Goal: Task Accomplishment & Management: Manage account settings

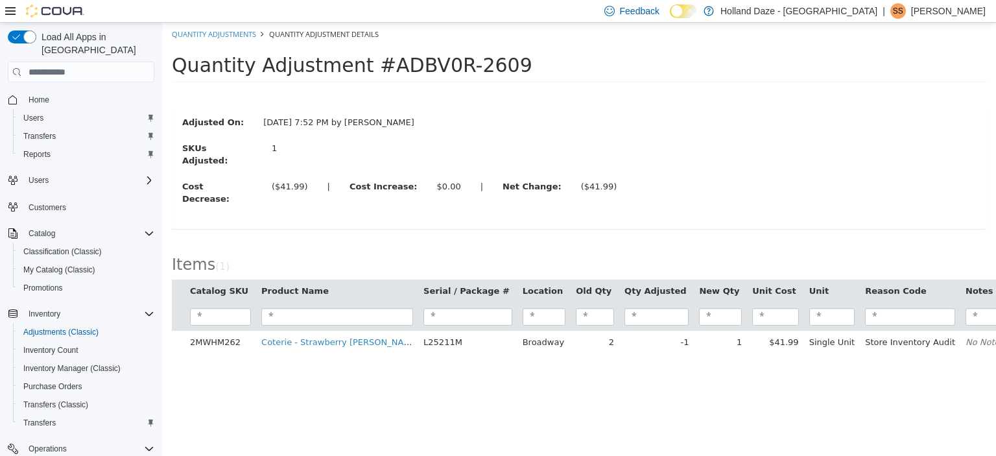
scroll to position [127, 0]
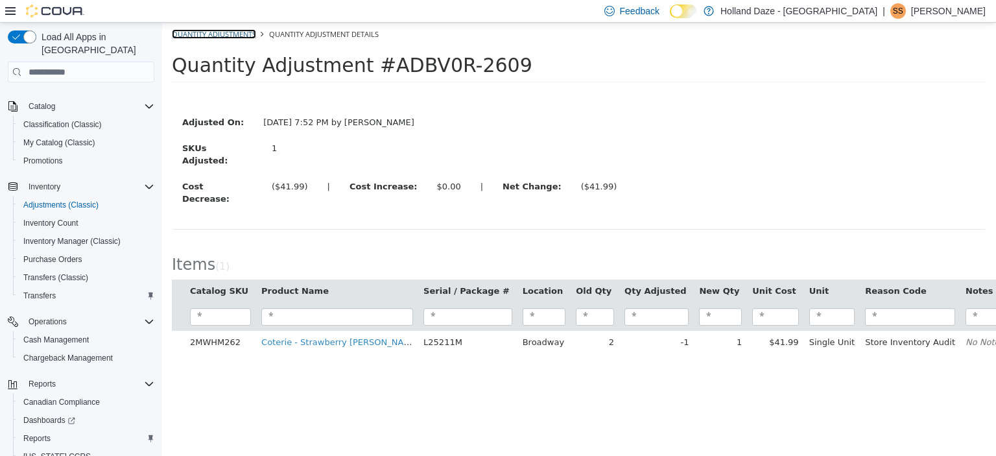
click at [206, 34] on link "Quantity Adjustments" at bounding box center [214, 34] width 84 height 10
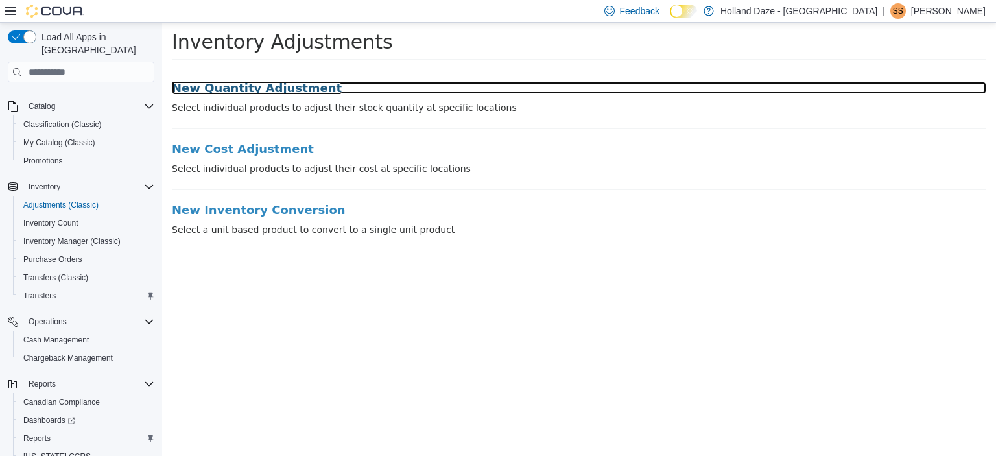
click at [241, 93] on h3 "New Quantity Adjustment" at bounding box center [579, 88] width 814 height 13
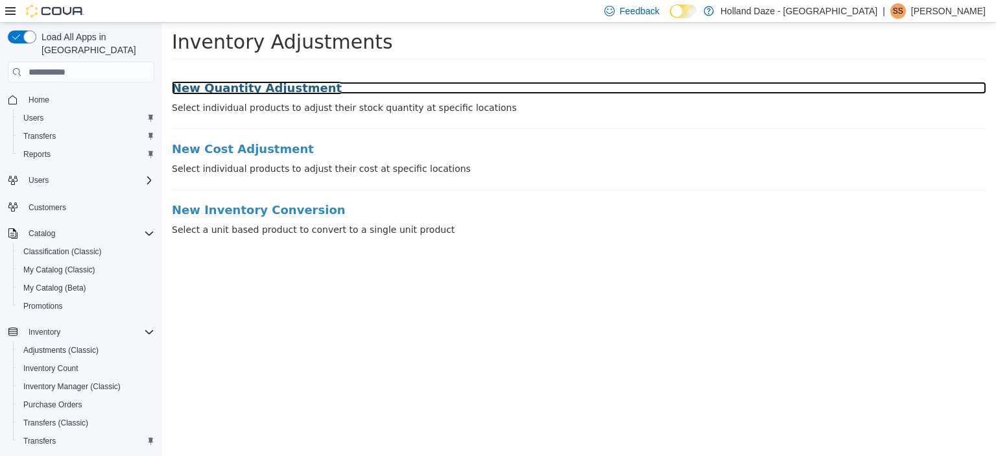
click at [224, 89] on h3 "New Quantity Adjustment" at bounding box center [579, 88] width 814 height 13
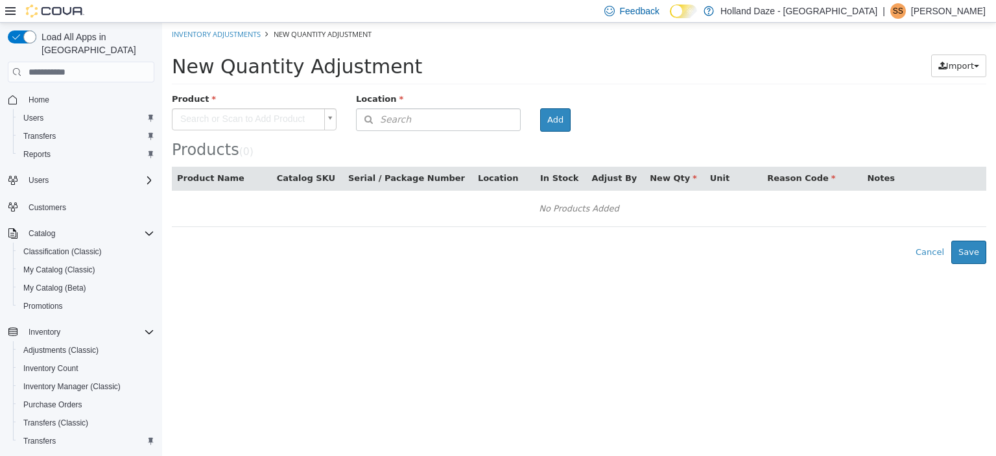
click at [224, 117] on body "× Inventory Adjustments New Quantity Adjustment New Quantity Adjustment Import …" at bounding box center [579, 143] width 834 height 241
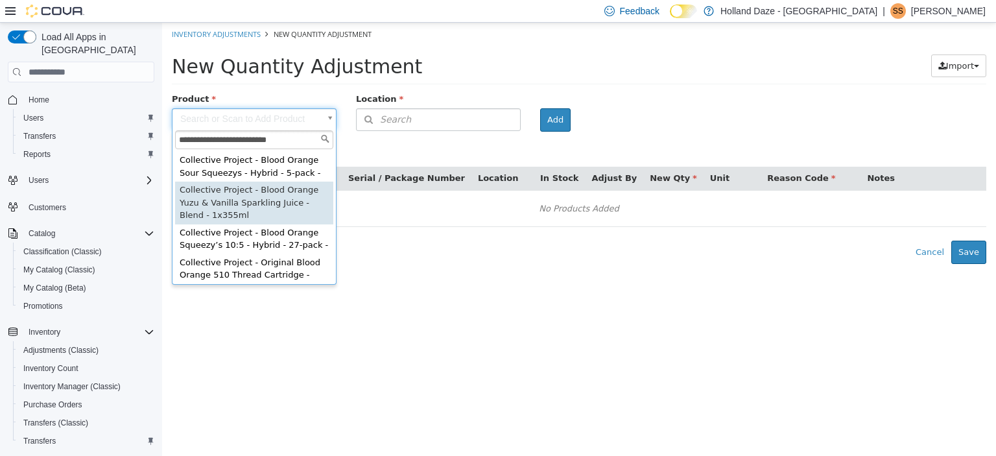
type input "**********"
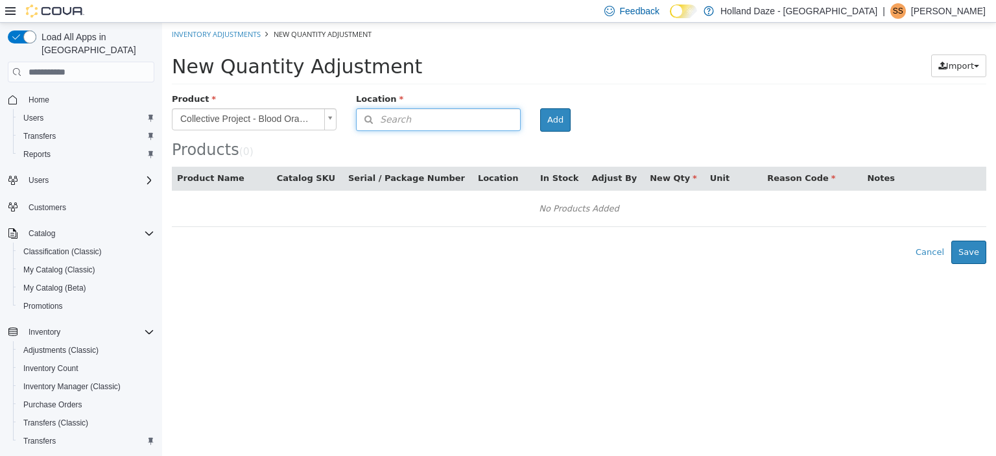
click at [482, 121] on button "Search" at bounding box center [438, 119] width 165 height 23
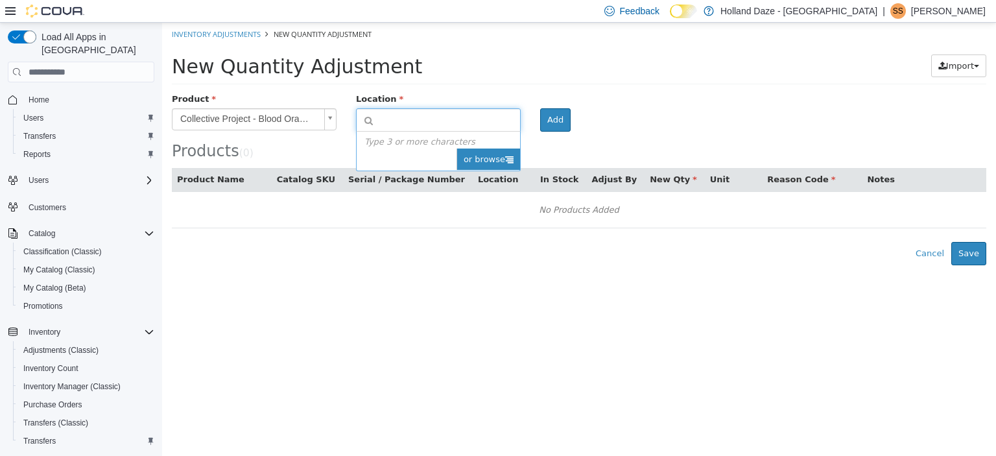
click at [496, 156] on span "or browse" at bounding box center [489, 159] width 64 height 22
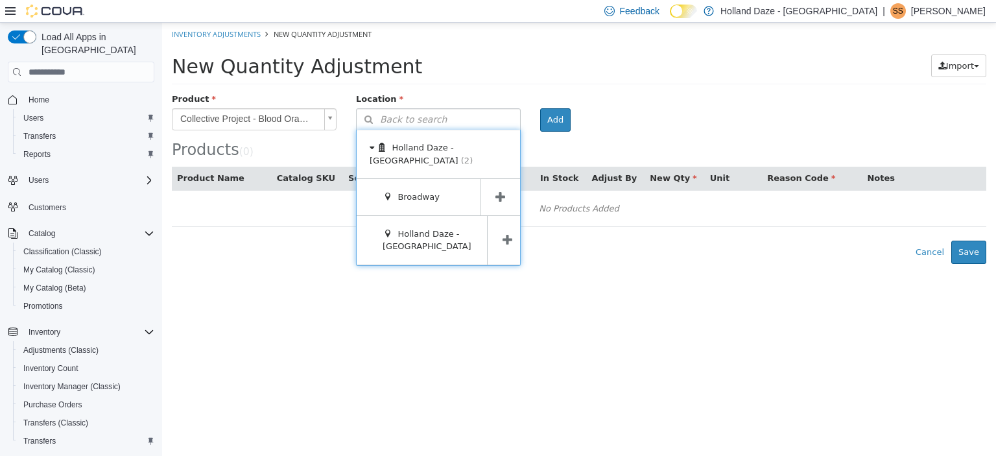
click at [503, 191] on icon at bounding box center [500, 197] width 10 height 12
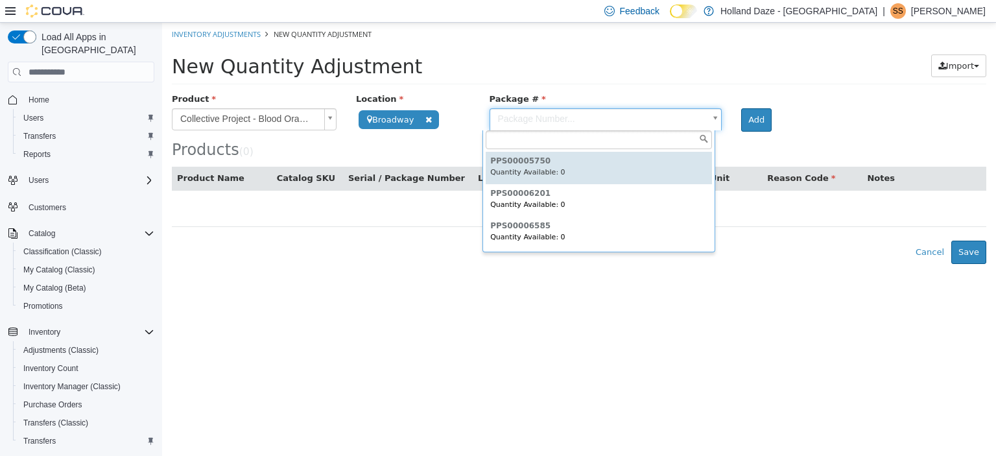
click at [699, 111] on body "**********" at bounding box center [579, 143] width 834 height 241
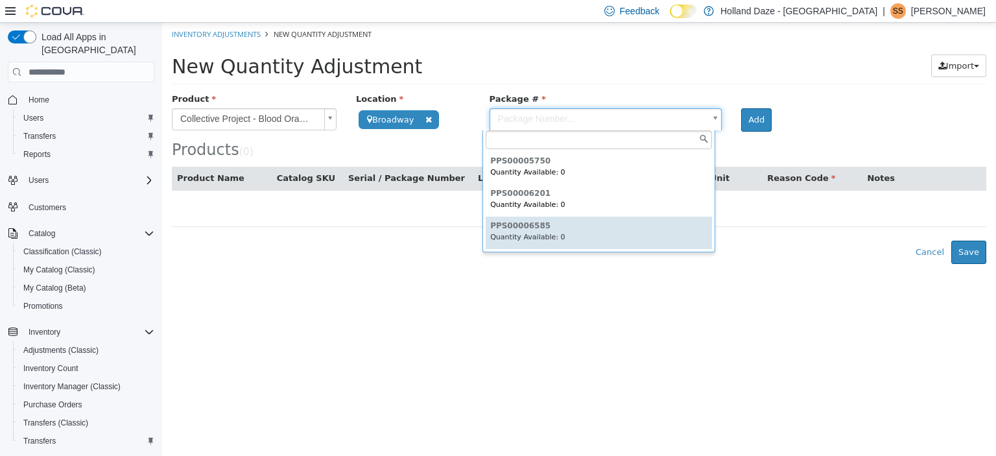
type input "**********"
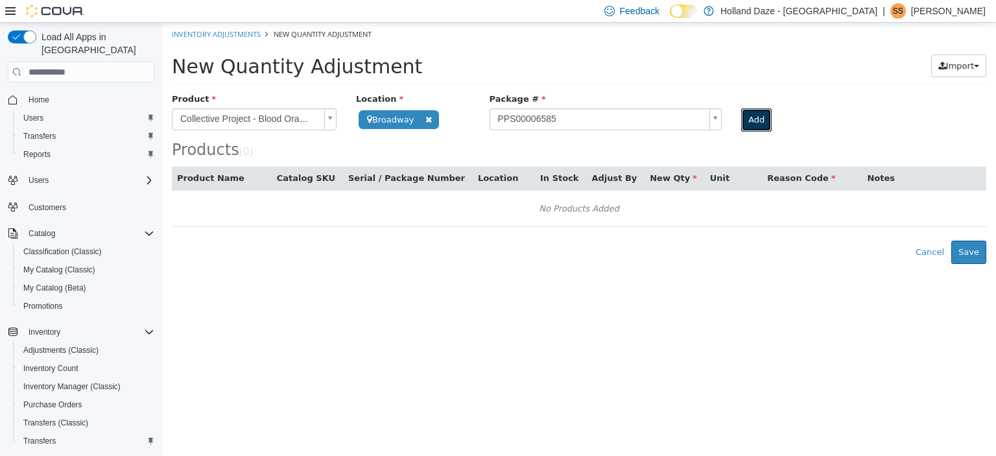
click at [747, 125] on button "Add" at bounding box center [756, 119] width 30 height 23
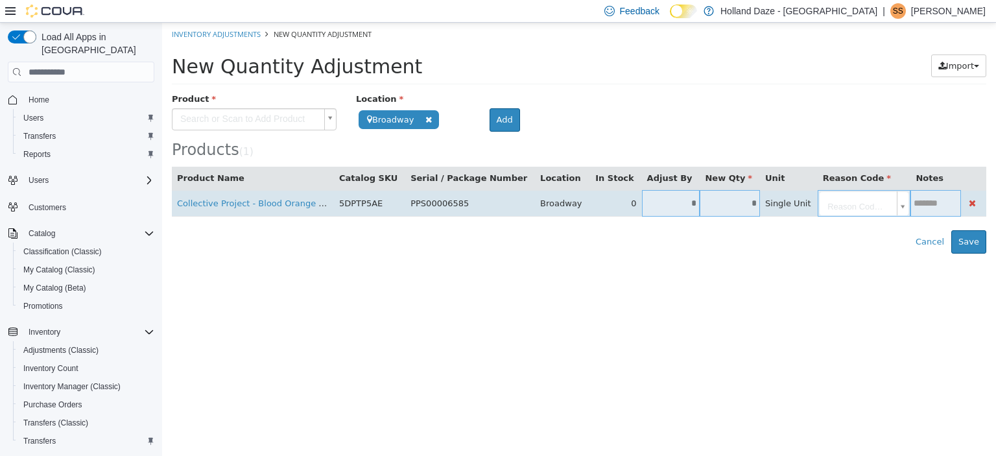
click at [642, 205] on input "*" at bounding box center [671, 203] width 58 height 10
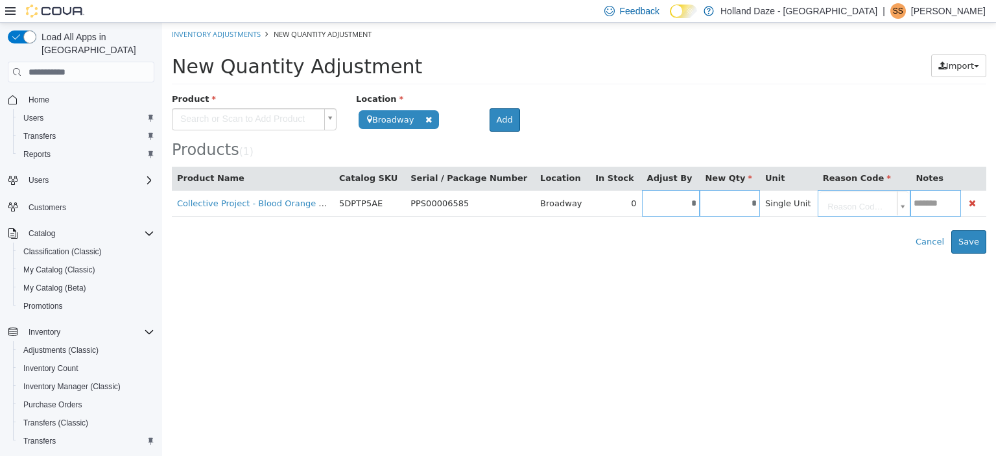
type input "*"
click at [794, 203] on body "**********" at bounding box center [579, 138] width 834 height 231
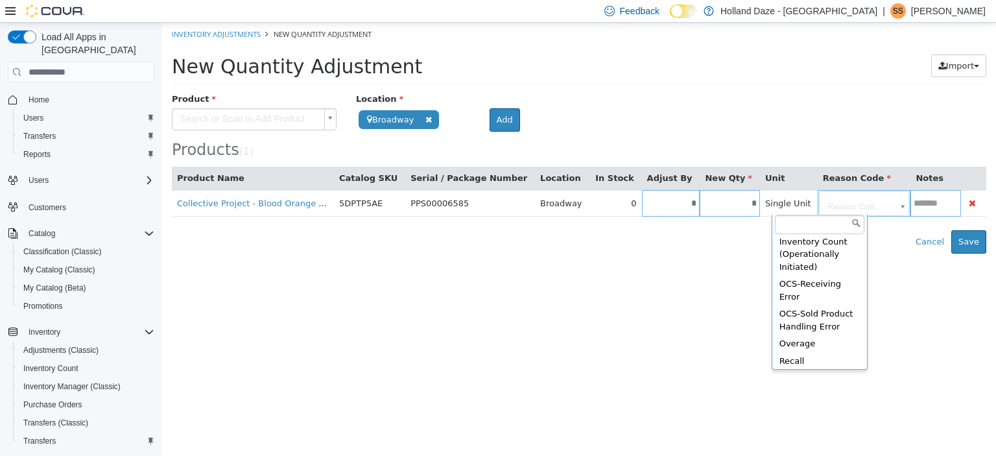
scroll to position [293, 0]
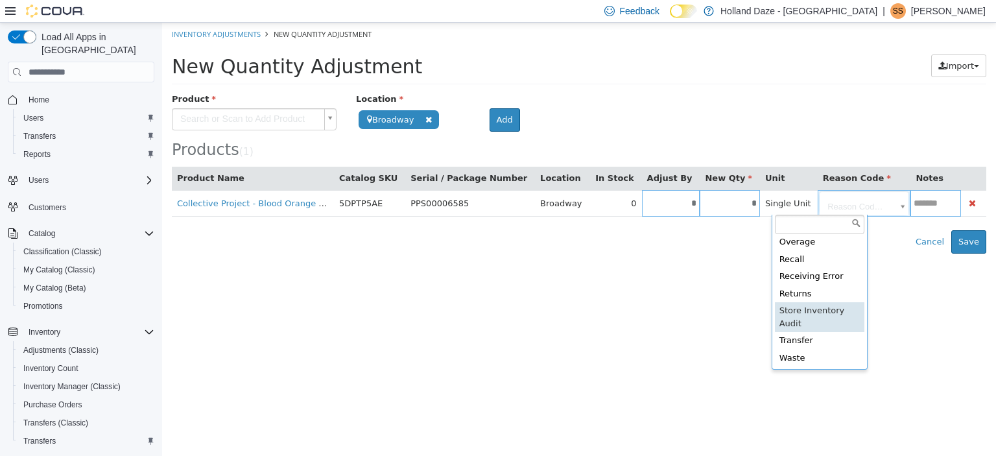
type input "**********"
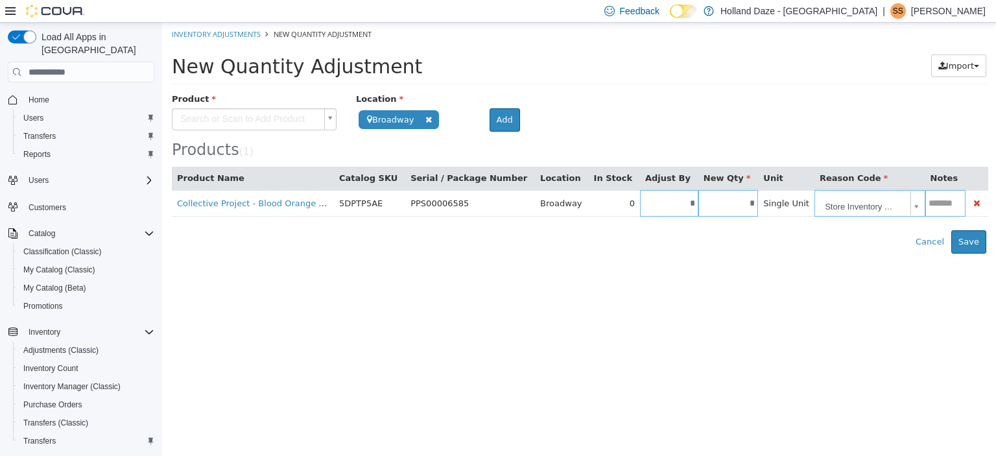
click at [834, 254] on html "**********" at bounding box center [579, 138] width 834 height 231
click at [964, 233] on button "Save" at bounding box center [968, 241] width 35 height 23
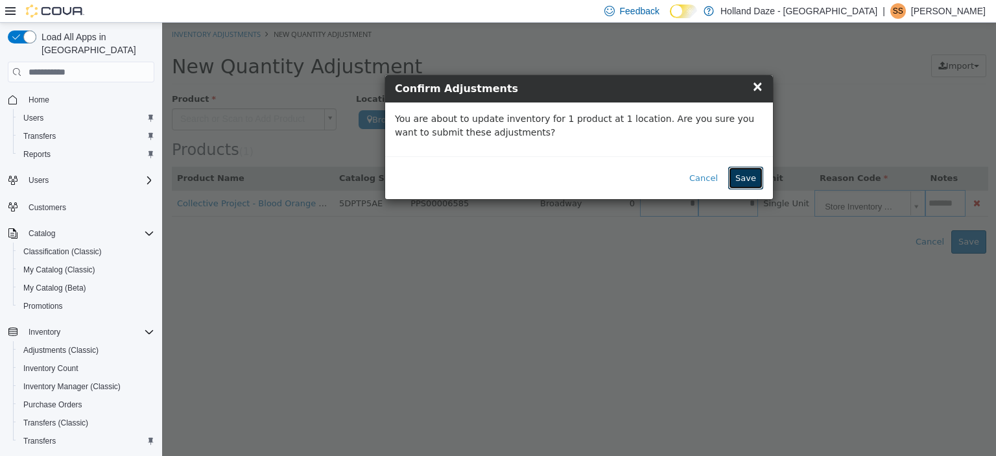
click at [748, 176] on button "Save" at bounding box center [745, 178] width 35 height 23
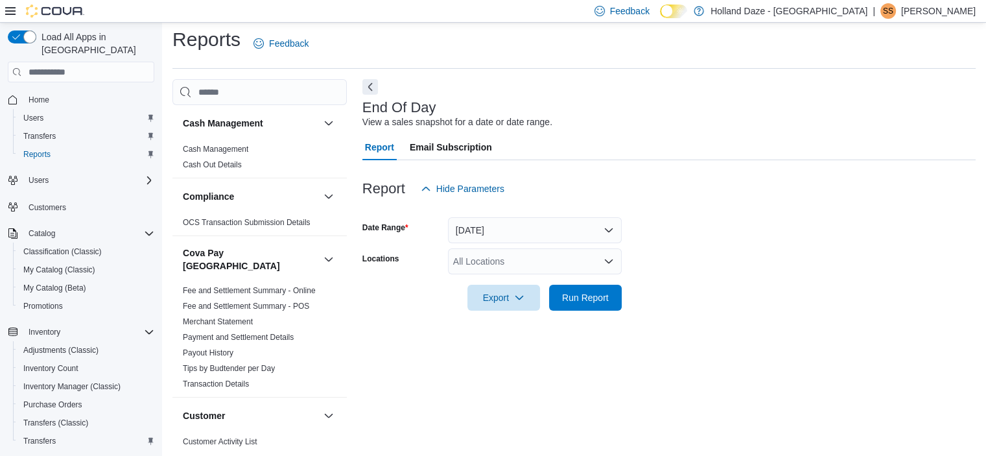
scroll to position [8, 0]
click at [609, 261] on icon "Open list of options" at bounding box center [609, 260] width 8 height 4
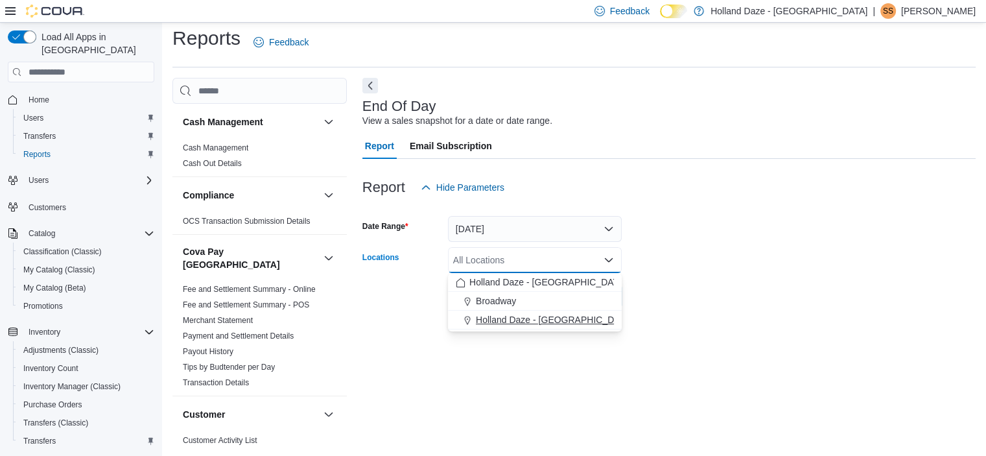
click at [564, 320] on span "Holland Daze - [GEOGRAPHIC_DATA]" at bounding box center [554, 319] width 157 height 13
click at [629, 284] on form "Date Range [DATE] Locations [GEOGRAPHIC_DATA] [GEOGRAPHIC_DATA] - [GEOGRAPHIC_D…" at bounding box center [668, 254] width 613 height 109
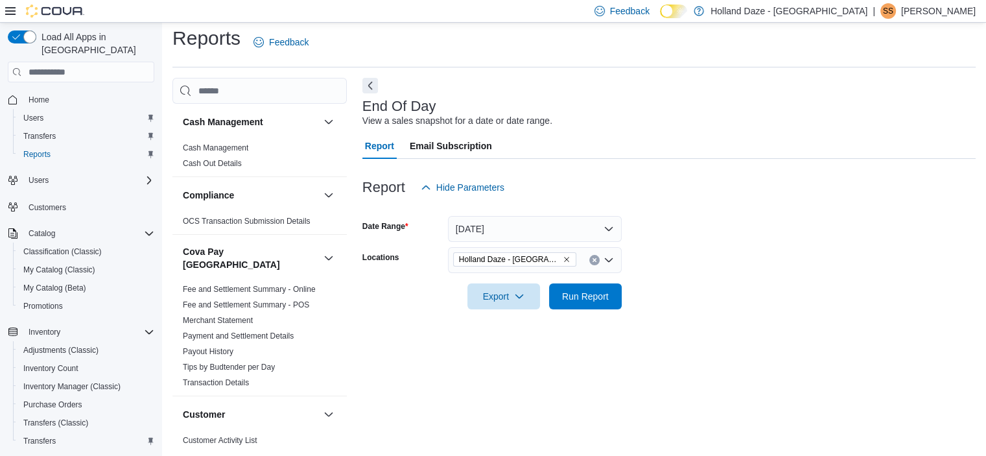
click at [569, 311] on div at bounding box center [668, 317] width 613 height 16
click at [584, 296] on span "Run Report" at bounding box center [585, 295] width 47 height 13
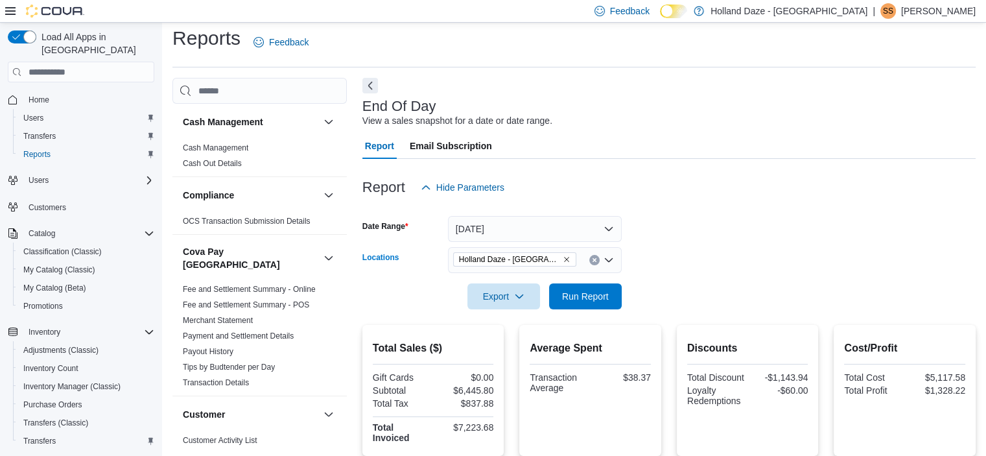
click at [595, 256] on button "Clear input" at bounding box center [594, 260] width 10 height 10
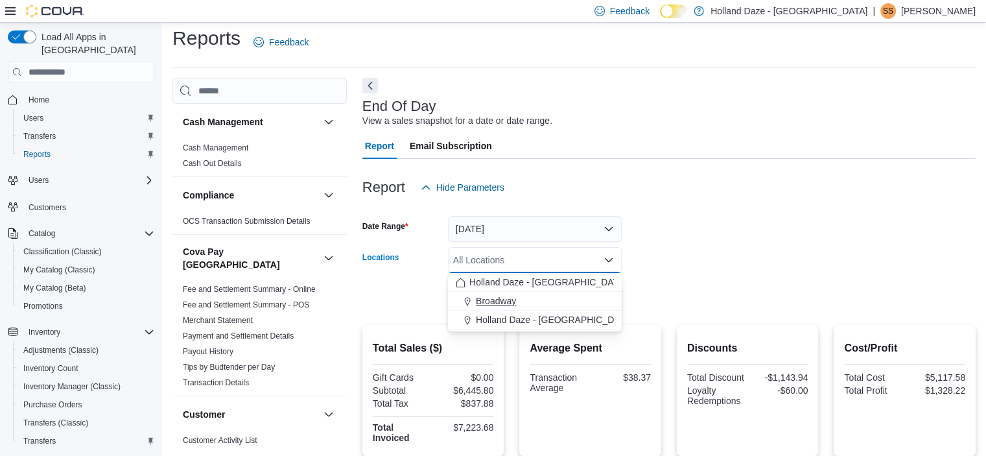
click at [545, 296] on div "Broadway" at bounding box center [535, 300] width 158 height 13
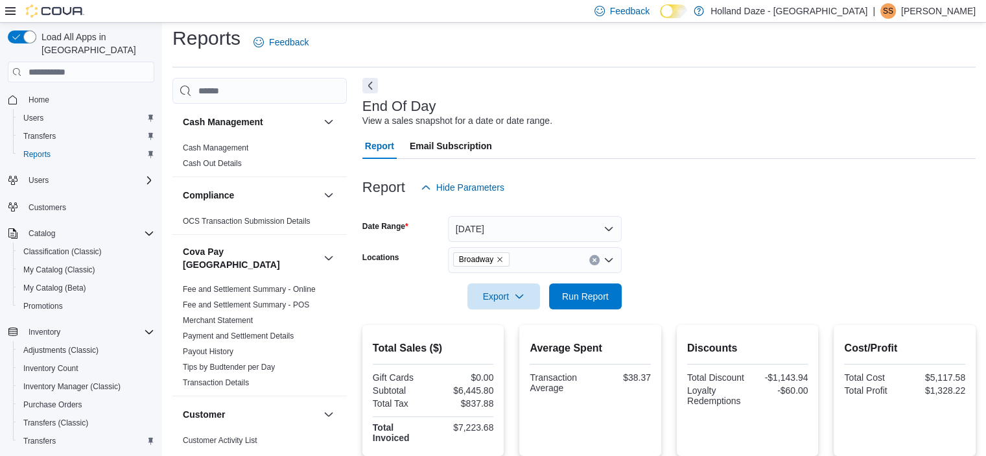
click at [663, 281] on div at bounding box center [668, 278] width 613 height 10
click at [586, 294] on span "Run Report" at bounding box center [585, 295] width 47 height 13
click at [676, 276] on div at bounding box center [668, 278] width 613 height 10
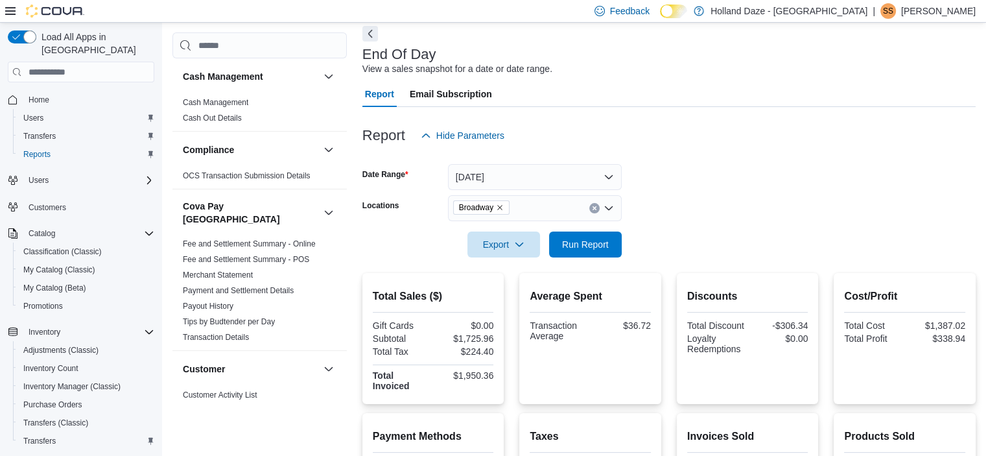
scroll to position [34, 0]
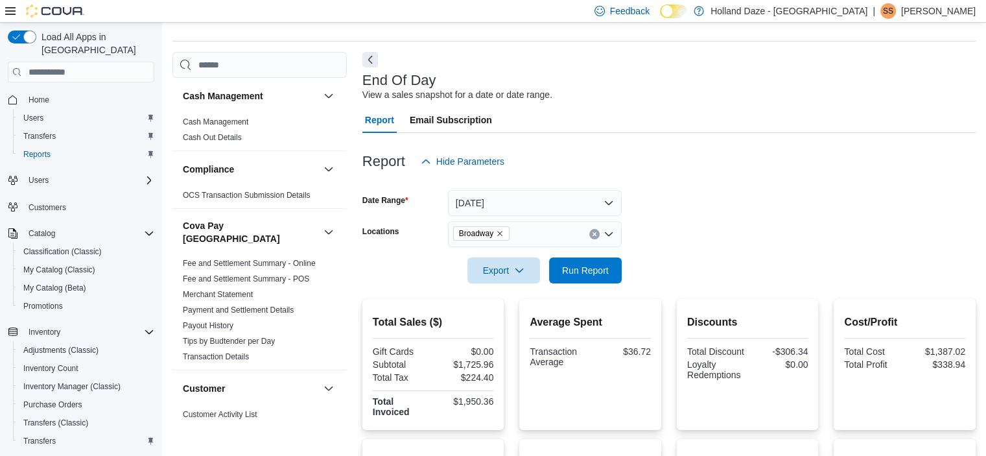
click at [775, 212] on form "Date Range [DATE] Locations Broadway Export Run Report" at bounding box center [668, 228] width 613 height 109
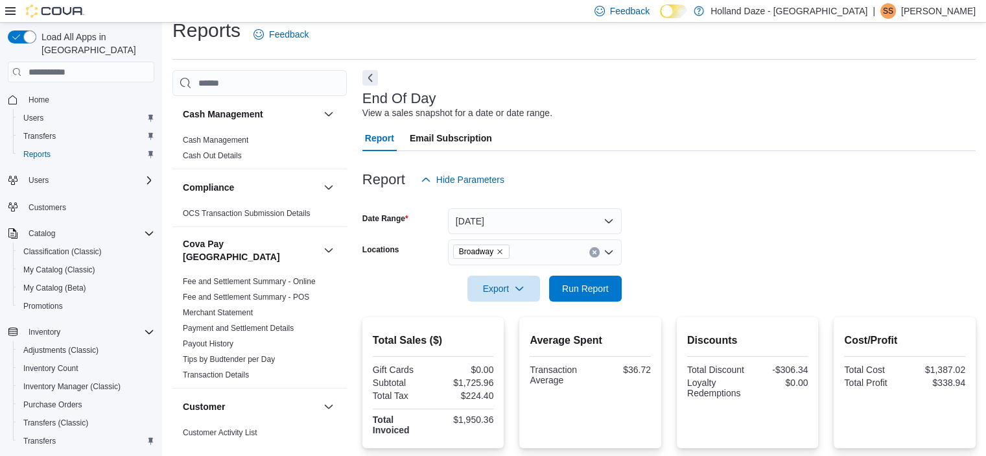
scroll to position [16, 0]
